Goal: Book appointment/travel/reservation

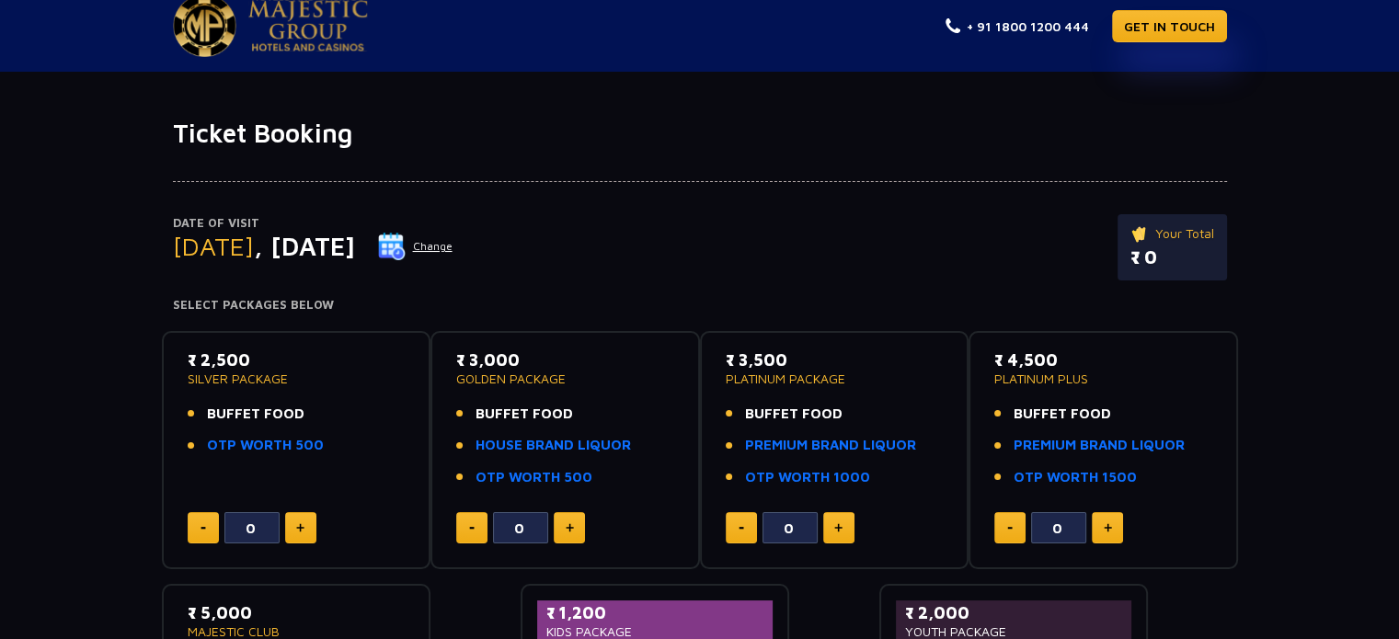
scroll to position [14, 0]
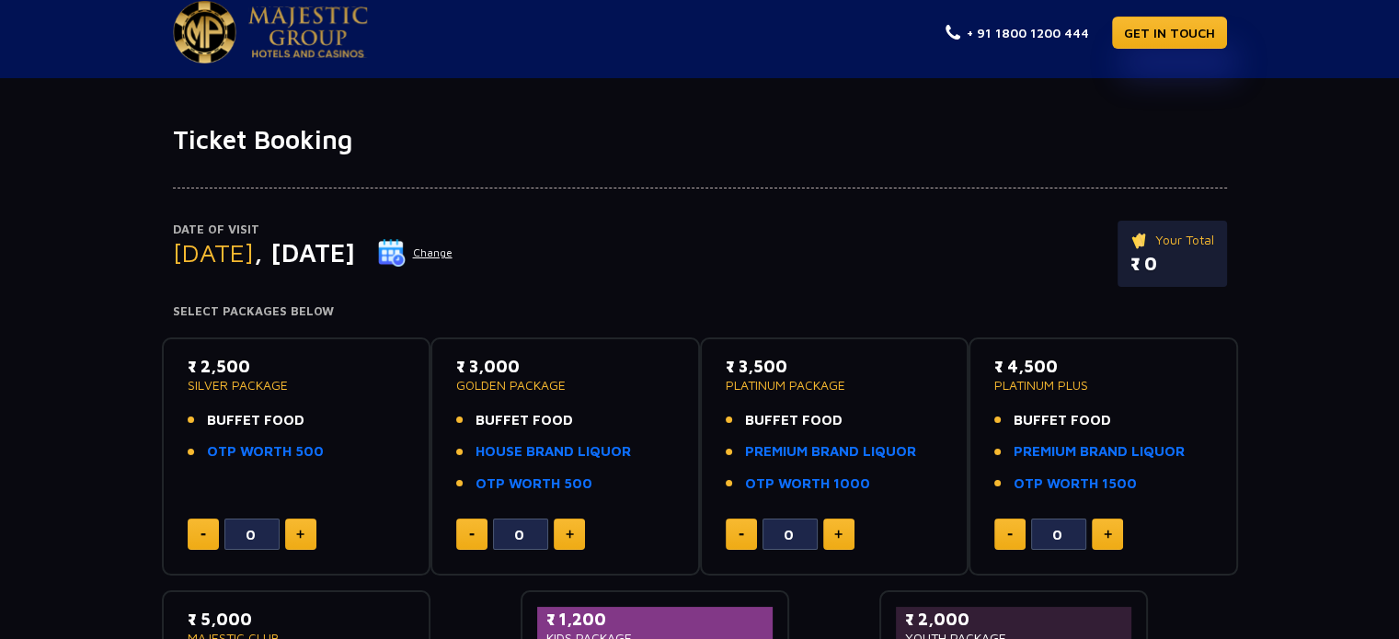
click at [454, 248] on button "Change" at bounding box center [415, 252] width 76 height 29
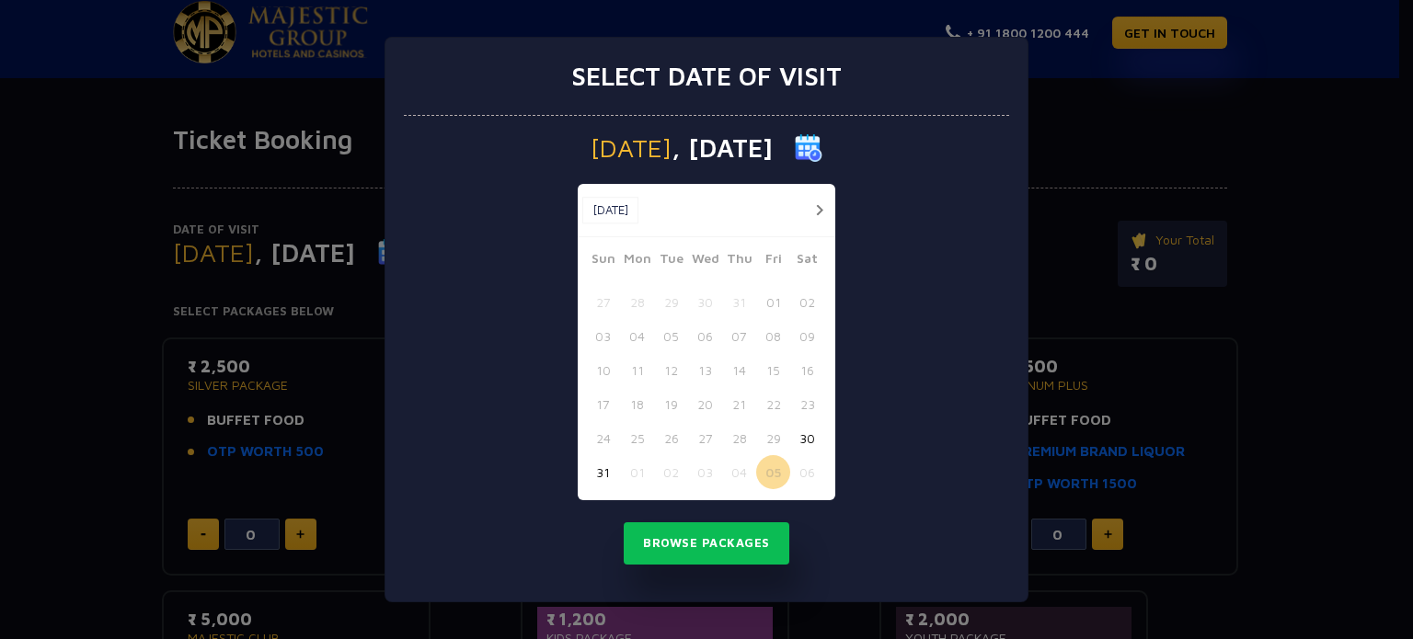
click at [193, 220] on div "Select date of visit [DATE] [DATE] [DATE] Sun Mon Tue Wed Thu Fri Sat 27 28 29 …" at bounding box center [706, 319] width 1413 height 639
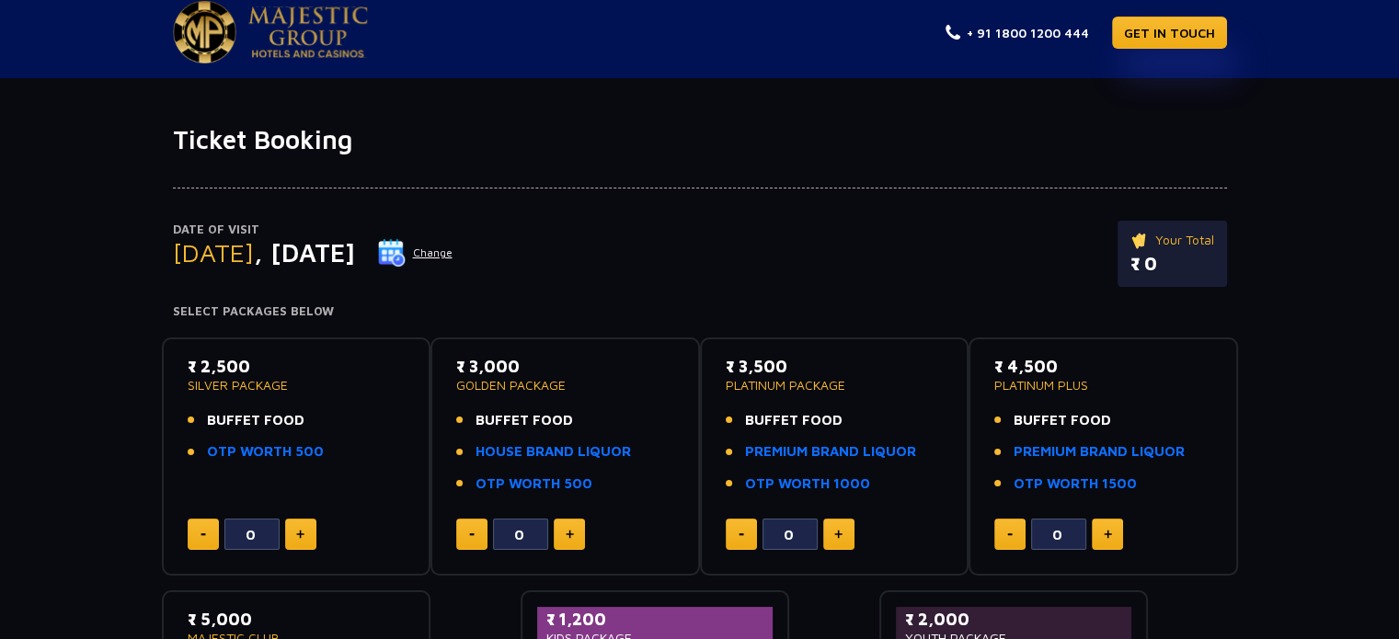
click at [454, 255] on button "Change" at bounding box center [415, 252] width 76 height 29
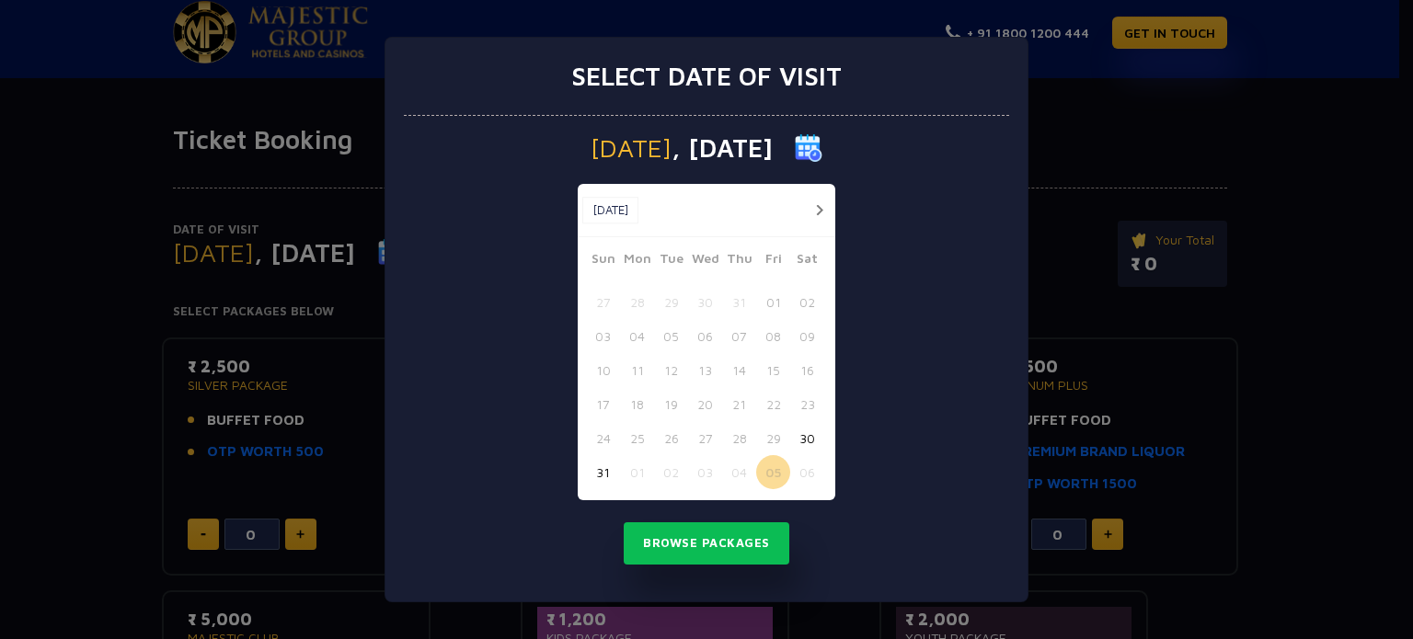
click at [739, 155] on span ", [DATE]" at bounding box center [722, 148] width 101 height 26
click at [824, 214] on button "button" at bounding box center [819, 210] width 23 height 23
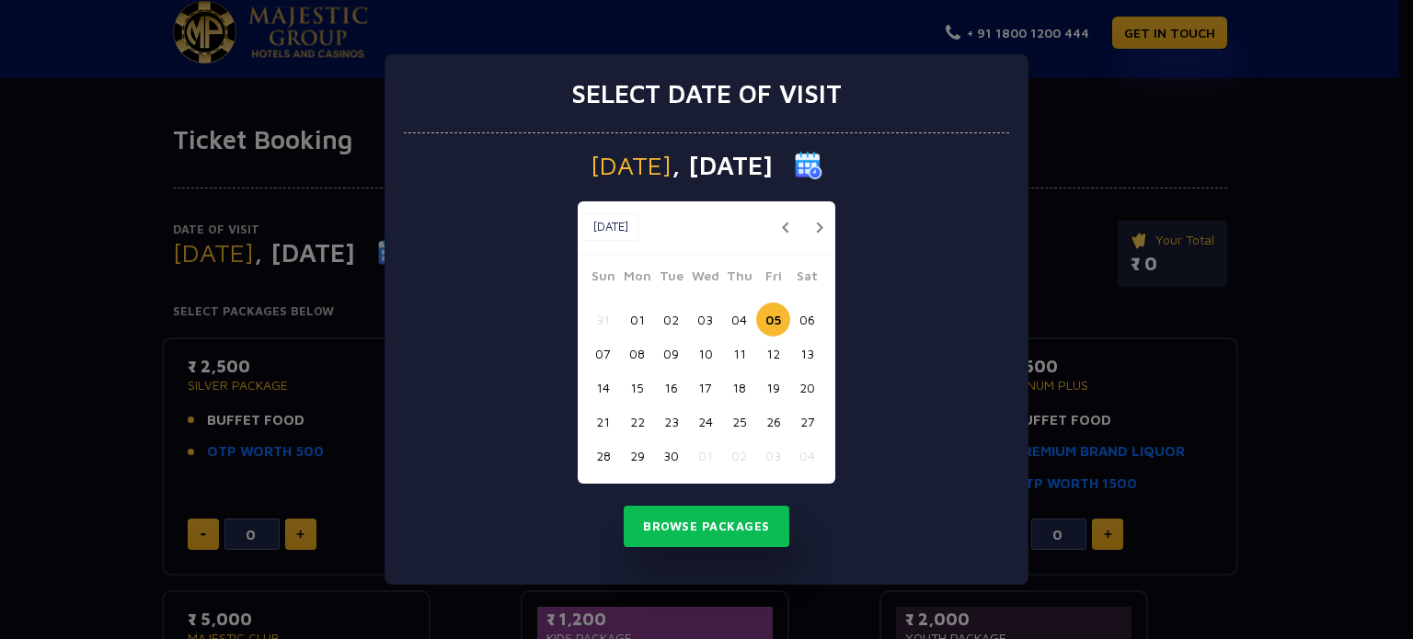
click at [806, 326] on button "06" at bounding box center [807, 320] width 34 height 34
click at [728, 524] on button "Browse Packages" at bounding box center [707, 527] width 166 height 42
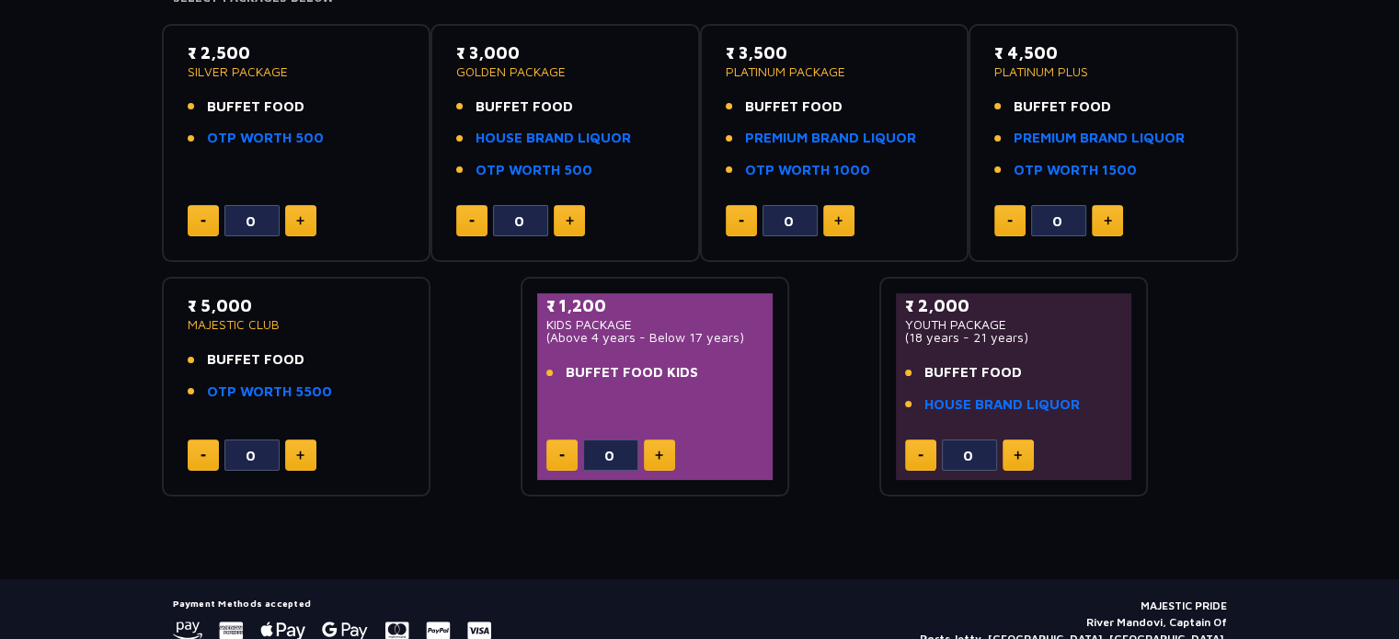
scroll to position [405, 0]
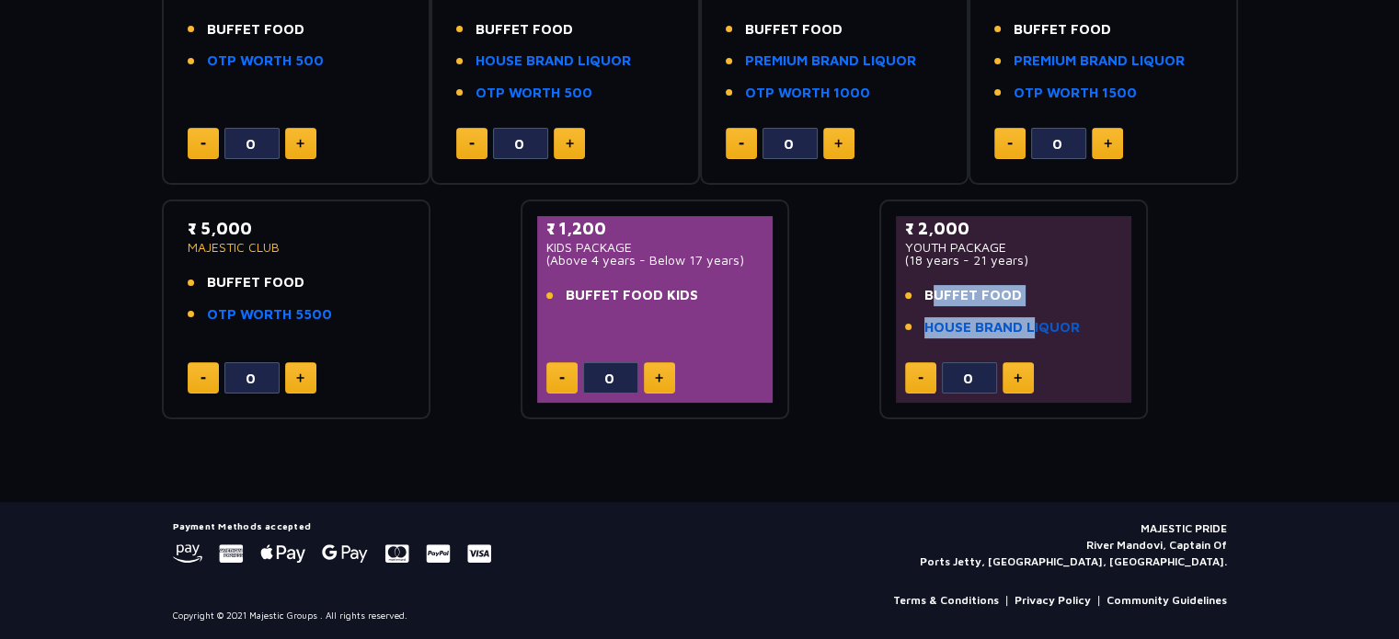
drag, startPoint x: 907, startPoint y: 284, endPoint x: 1025, endPoint y: 320, distance: 123.1
click at [1025, 320] on ul "BUFFET FOOD HOUSE BRAND LIQUOR" at bounding box center [1014, 311] width 218 height 52
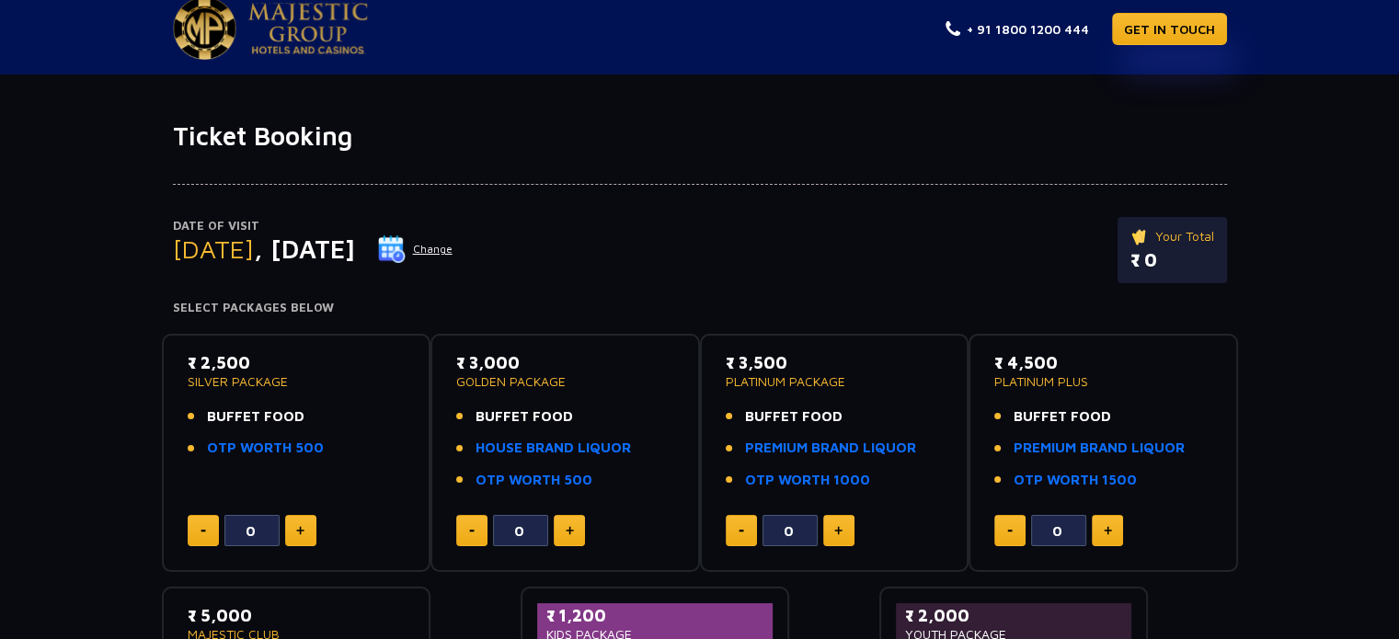
scroll to position [405, 0]
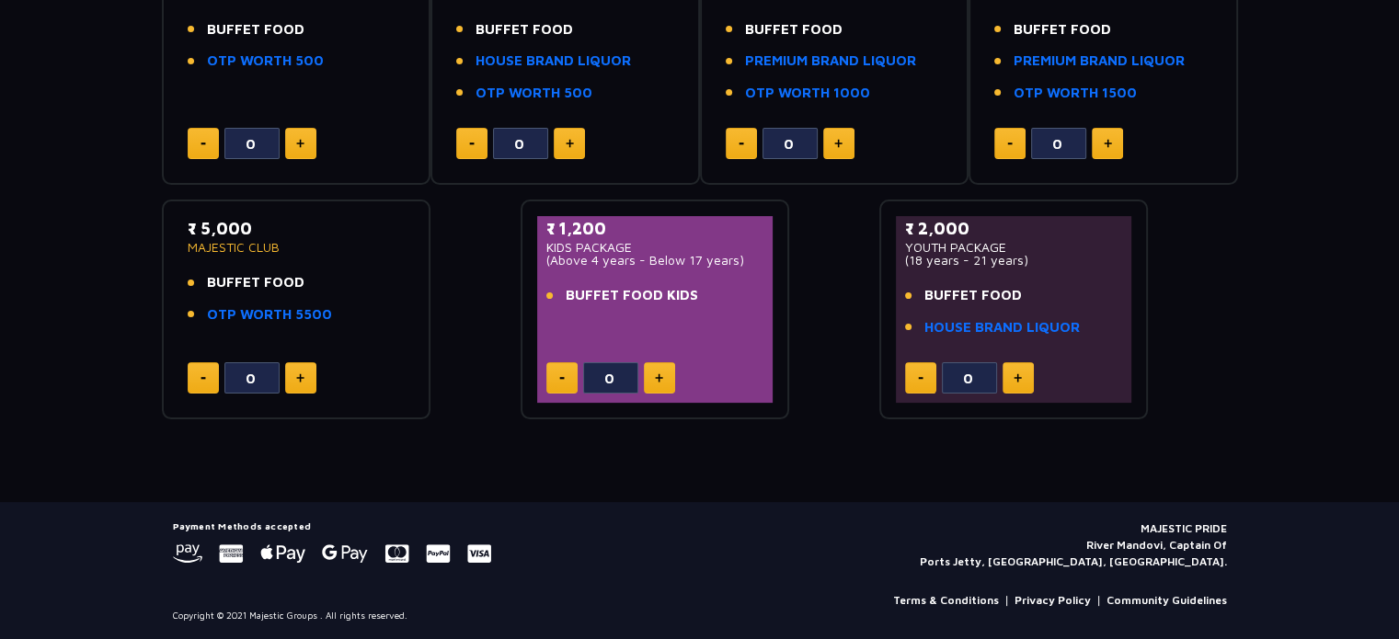
drag, startPoint x: 1058, startPoint y: 261, endPoint x: 966, endPoint y: 246, distance: 93.3
click at [966, 246] on div "₹ 2,000 YOUTH PACKAGE (18 years - 21 years)" at bounding box center [1014, 241] width 218 height 51
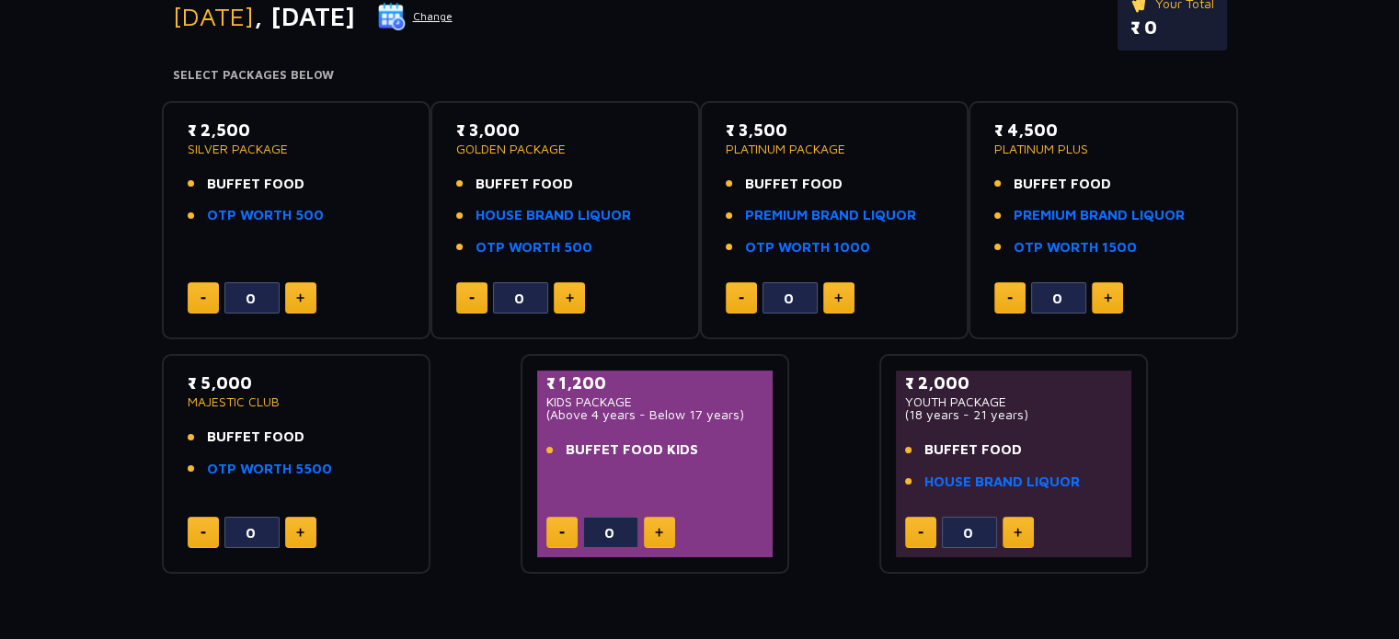
scroll to position [252, 0]
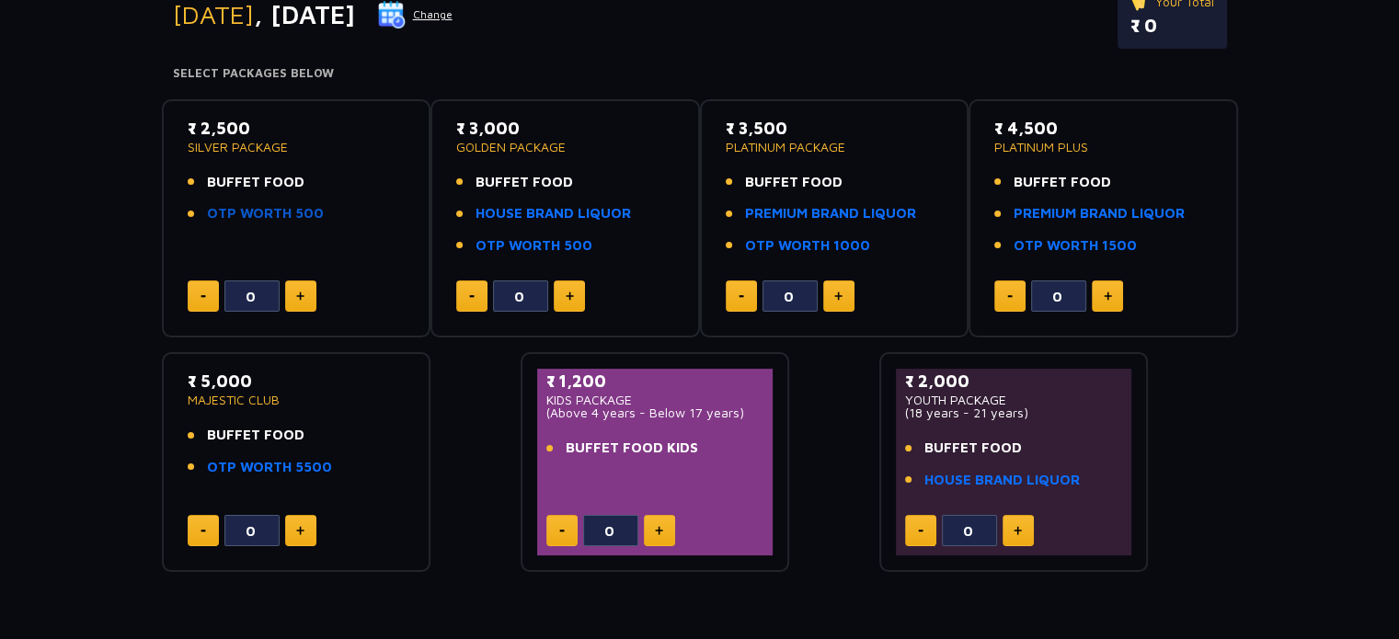
click at [280, 206] on link "OTP WORTH 500" at bounding box center [265, 213] width 117 height 21
